Goal: Transaction & Acquisition: Purchase product/service

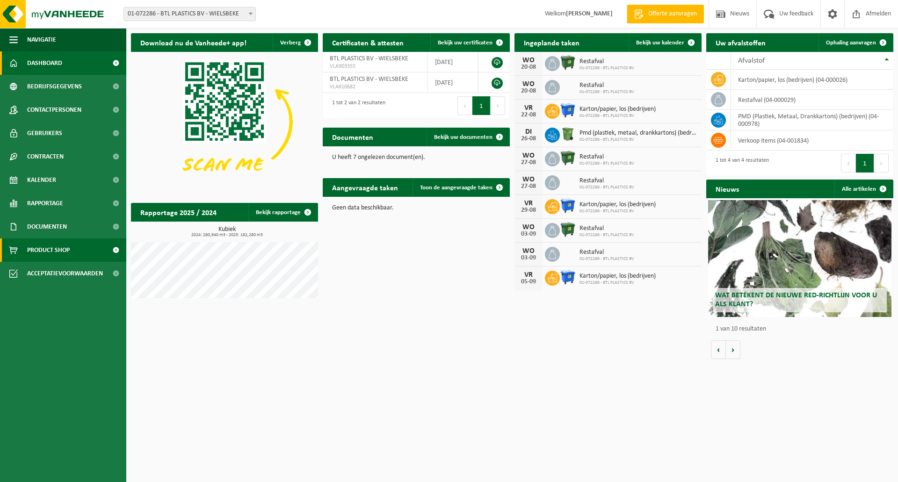
click at [78, 247] on link "Product Shop" at bounding box center [63, 249] width 126 height 23
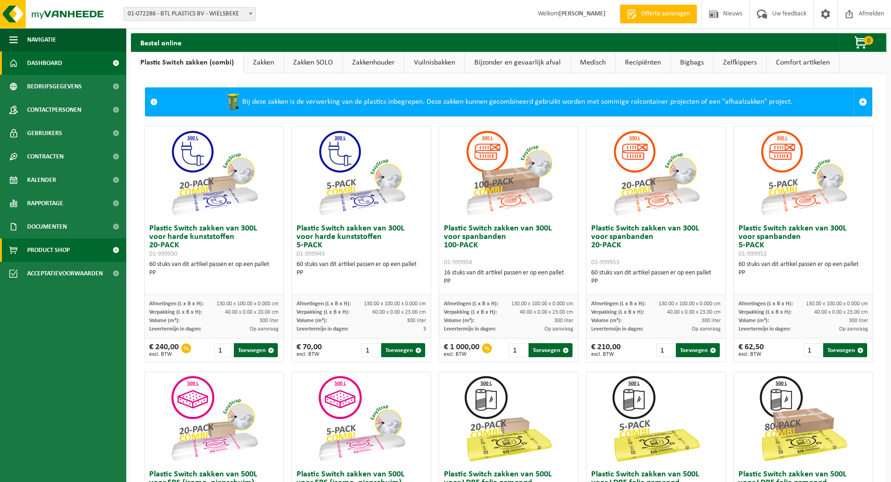
click at [63, 61] on link "Dashboard" at bounding box center [63, 62] width 126 height 23
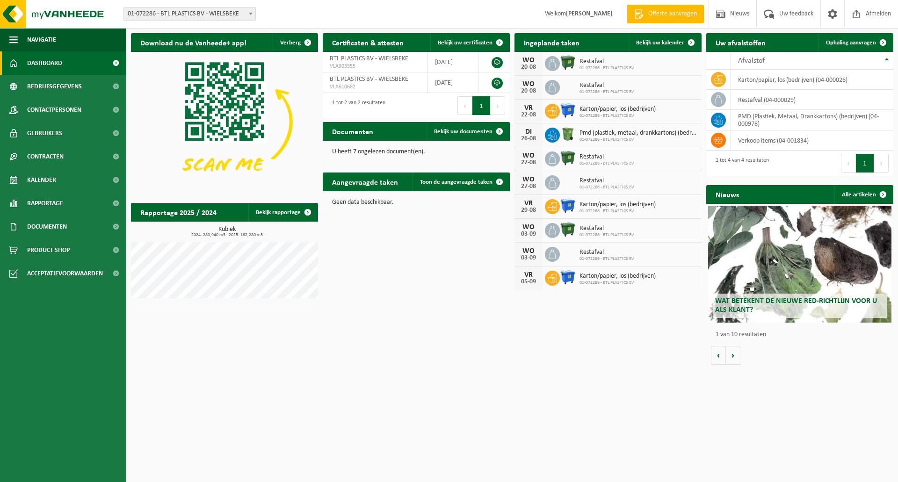
click at [879, 167] on button "Volgende" at bounding box center [881, 163] width 14 height 19
click at [51, 249] on span "Product Shop" at bounding box center [48, 249] width 43 height 23
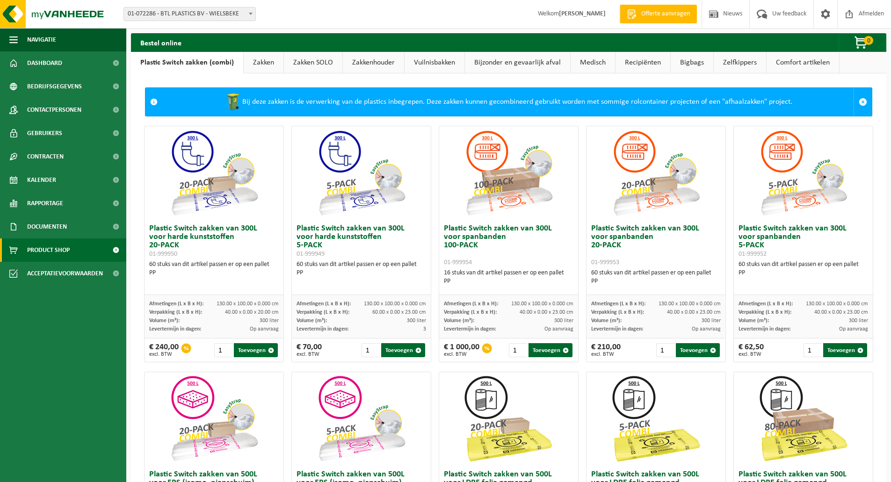
click at [259, 65] on link "Zakken" at bounding box center [264, 63] width 40 height 22
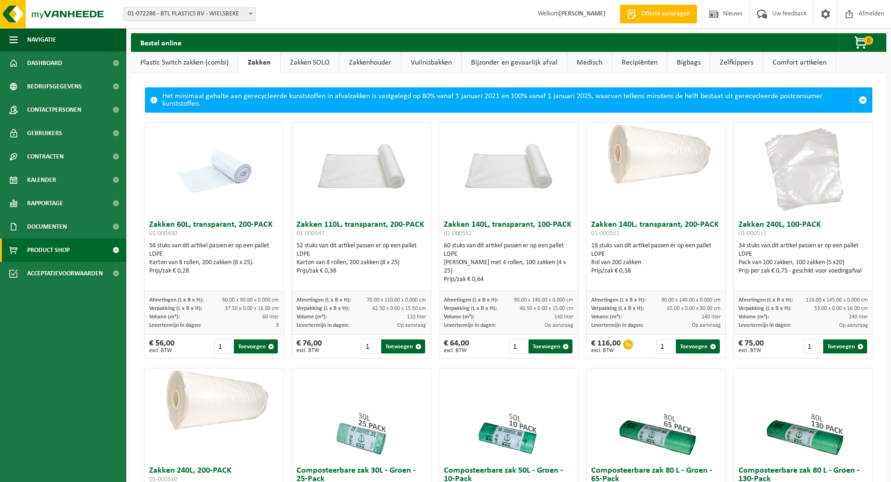
click at [205, 62] on link "Plastic Switch zakken (combi)" at bounding box center [184, 63] width 107 height 22
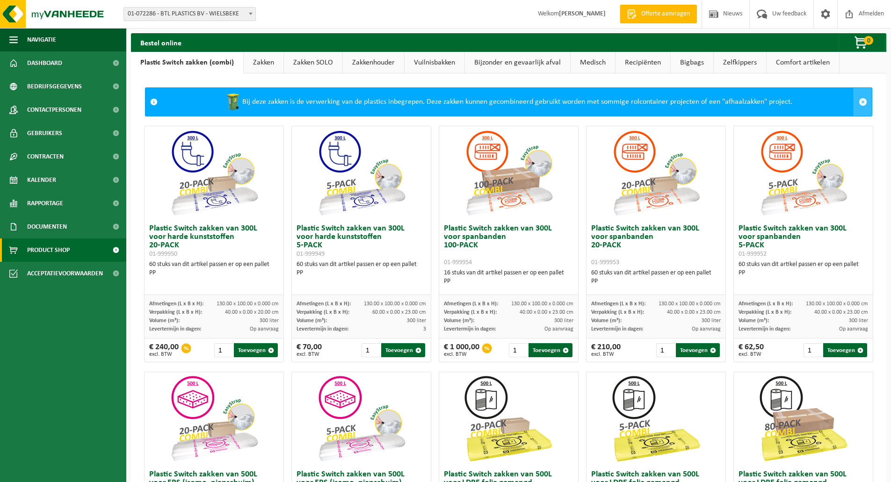
click at [859, 102] on span at bounding box center [863, 102] width 8 height 8
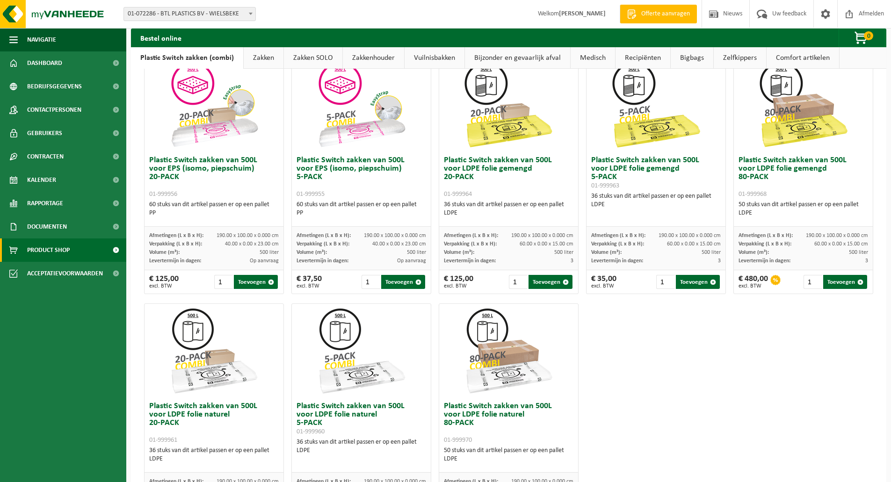
scroll to position [327, 0]
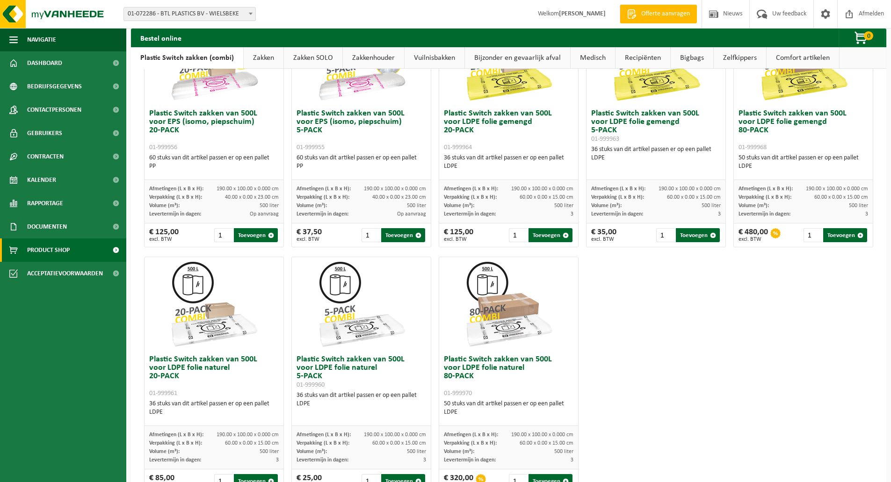
click at [749, 148] on span "01-999968" at bounding box center [752, 147] width 28 height 7
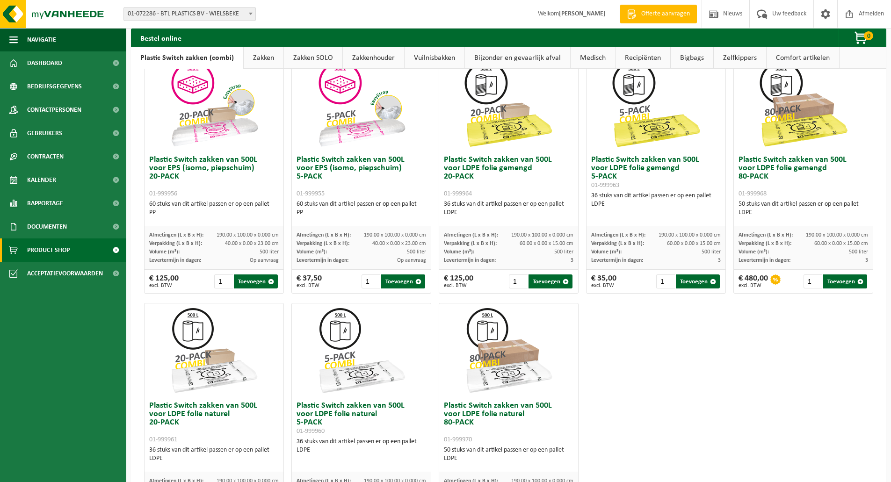
scroll to position [234, 0]
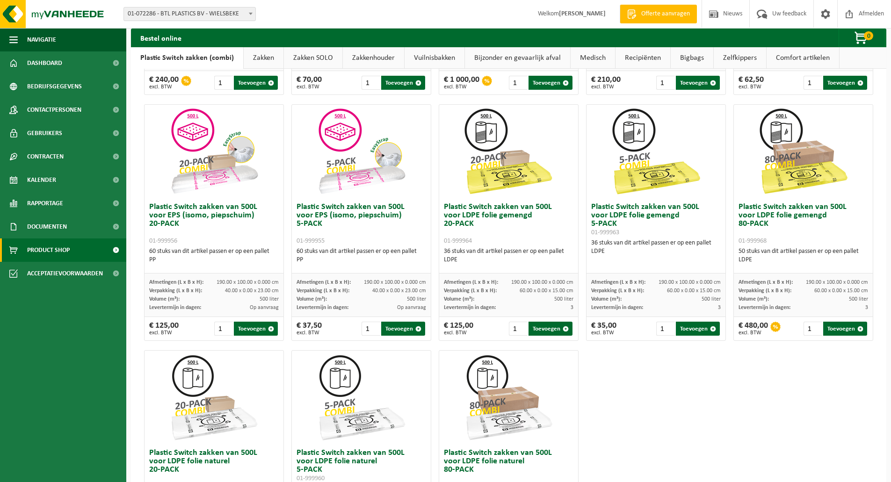
click at [263, 59] on link "Zakken" at bounding box center [264, 58] width 40 height 22
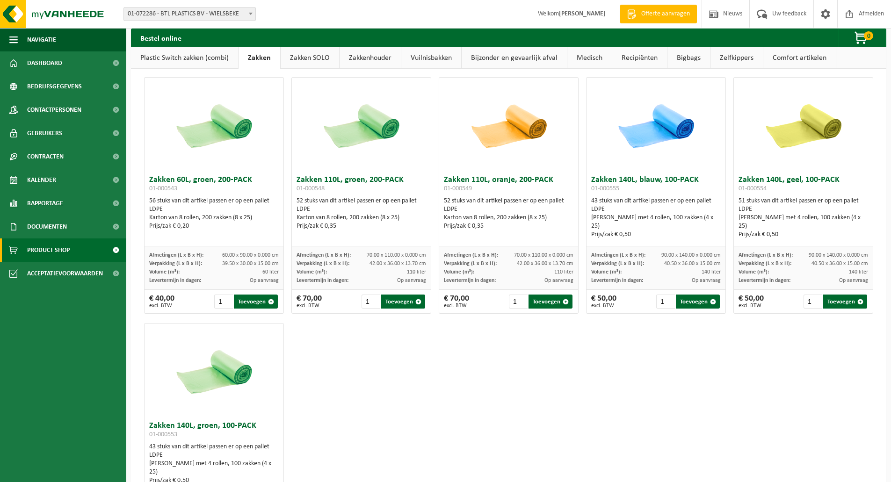
scroll to position [1130, 0]
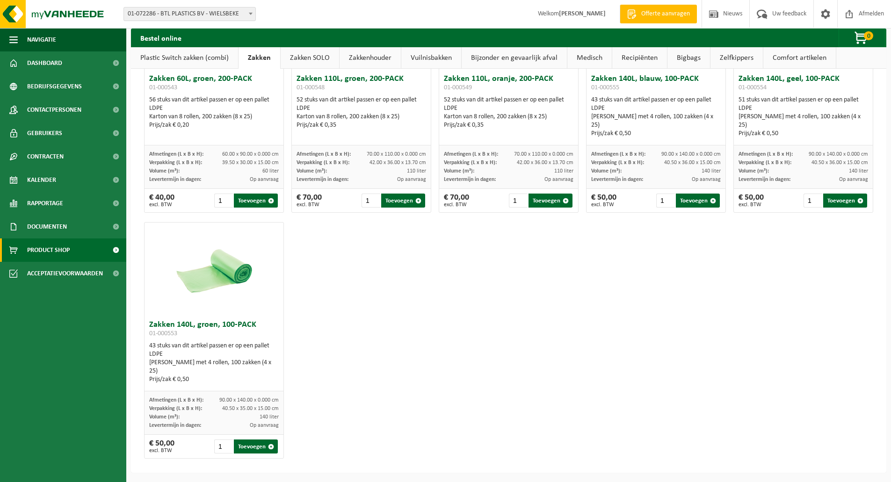
click at [312, 59] on link "Zakken SOLO" at bounding box center [310, 58] width 58 height 22
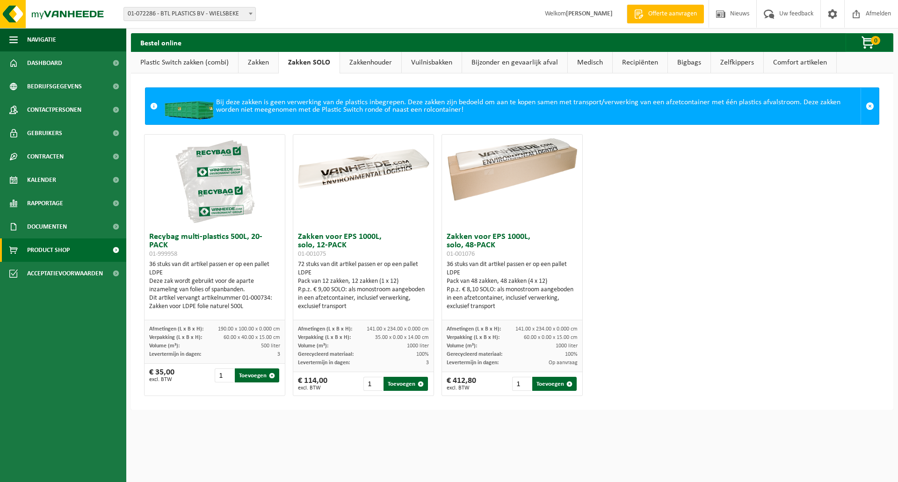
click at [373, 58] on link "Zakkenhouder" at bounding box center [370, 63] width 61 height 22
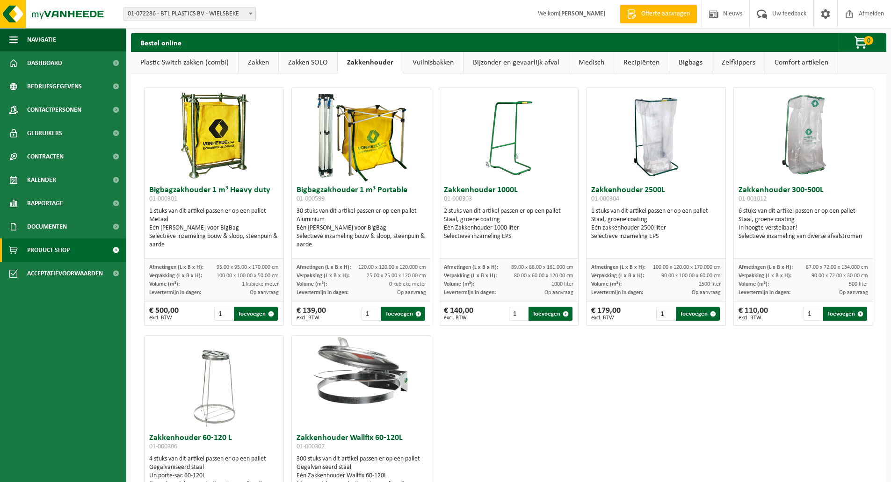
click at [447, 61] on link "Vuilnisbakken" at bounding box center [433, 63] width 60 height 22
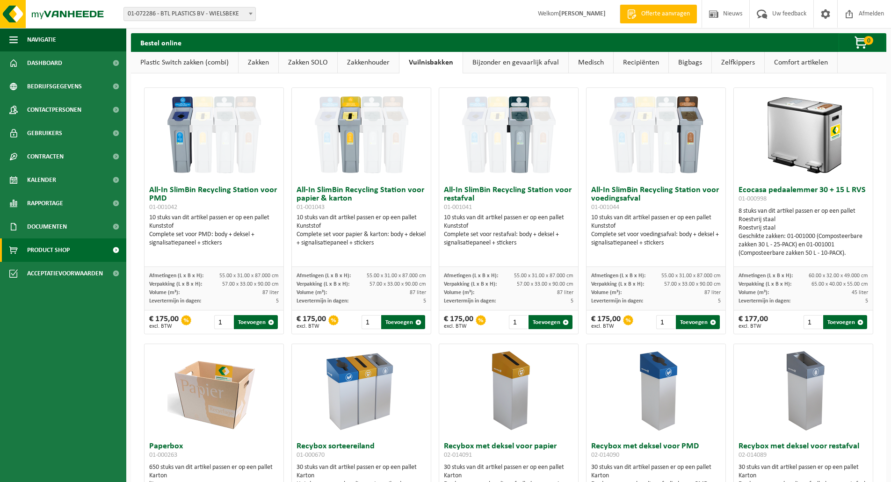
click at [498, 68] on link "Bijzonder en gevaarlijk afval" at bounding box center [515, 63] width 105 height 22
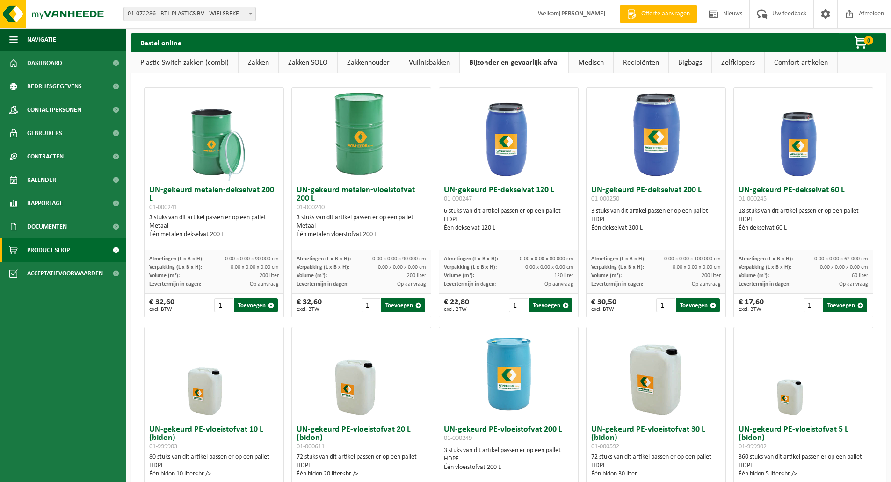
click at [592, 65] on link "Medisch" at bounding box center [591, 63] width 44 height 22
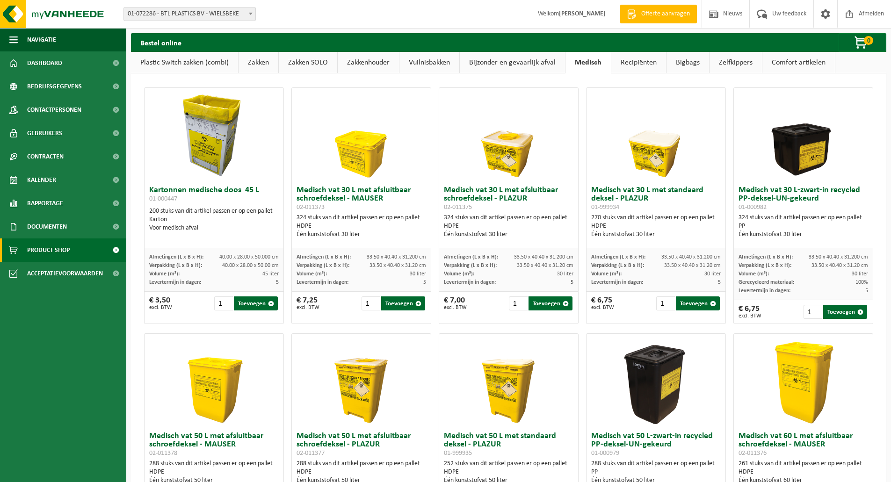
click at [635, 65] on link "Recipiënten" at bounding box center [638, 63] width 55 height 22
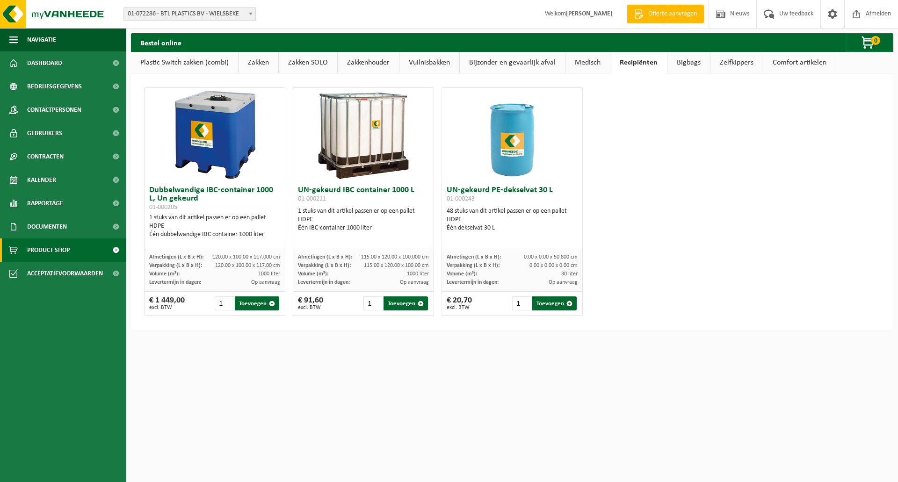
click at [199, 62] on link "Plastic Switch zakken (combi)" at bounding box center [184, 63] width 107 height 22
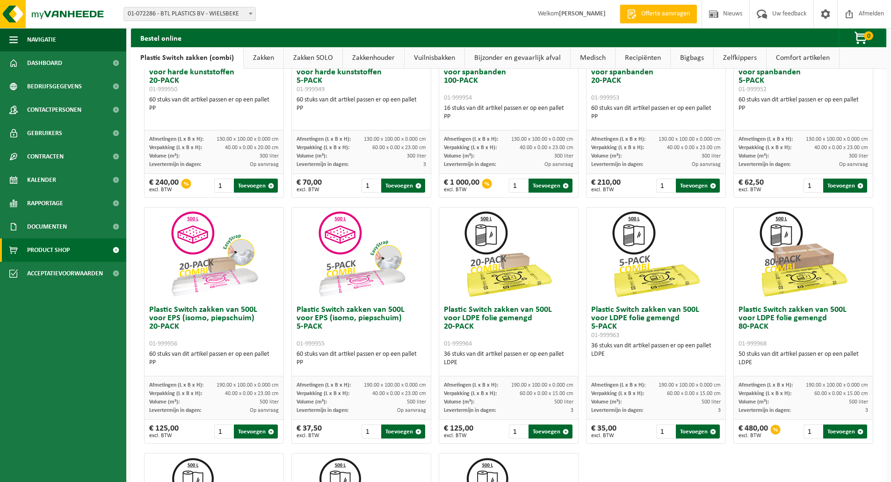
scroll to position [128, 0]
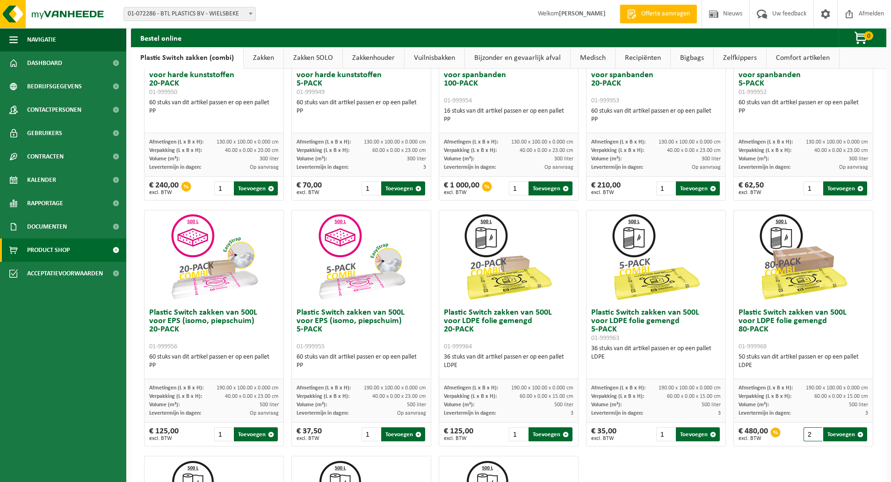
click at [808, 433] on input "2" at bounding box center [812, 434] width 19 height 14
click at [808, 433] on input "3" at bounding box center [812, 434] width 19 height 14
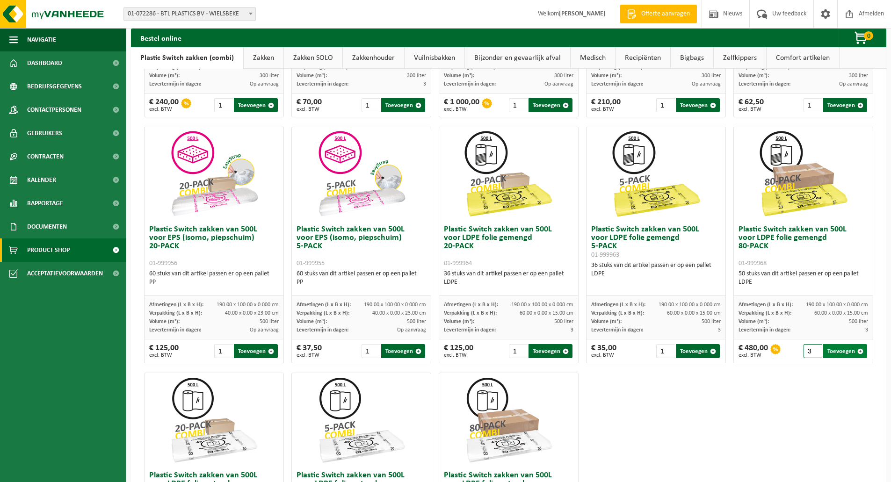
scroll to position [222, 0]
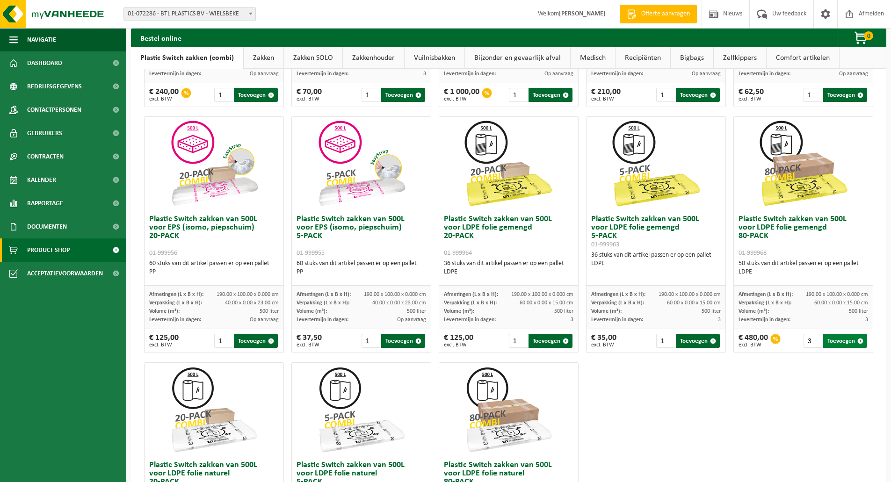
click at [837, 340] on button "Toevoegen" at bounding box center [845, 341] width 44 height 14
type input "1"
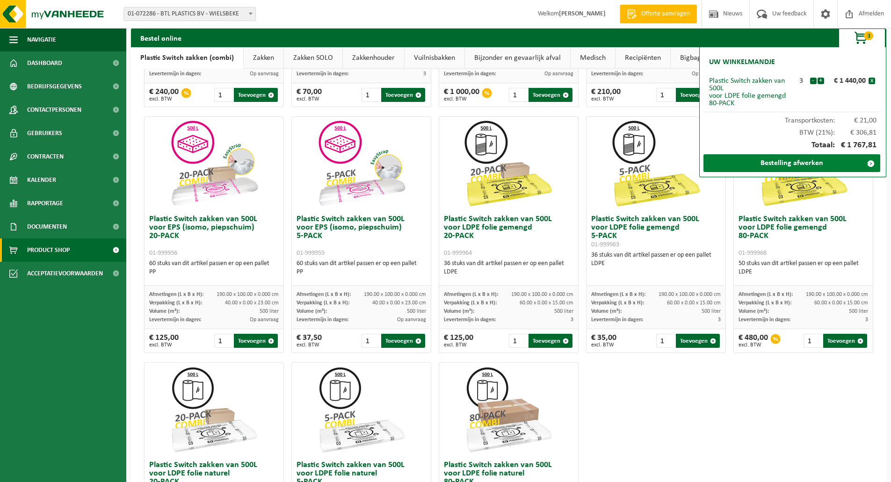
click at [808, 163] on link "Bestelling afwerken" at bounding box center [791, 163] width 177 height 18
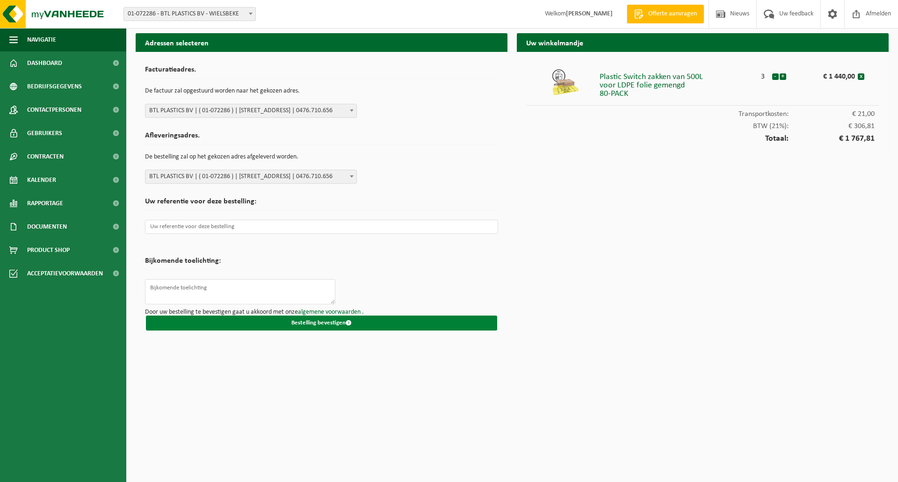
click at [378, 325] on button "Bestelling bevestigen" at bounding box center [321, 323] width 351 height 15
